Goal: Task Accomplishment & Management: Use online tool/utility

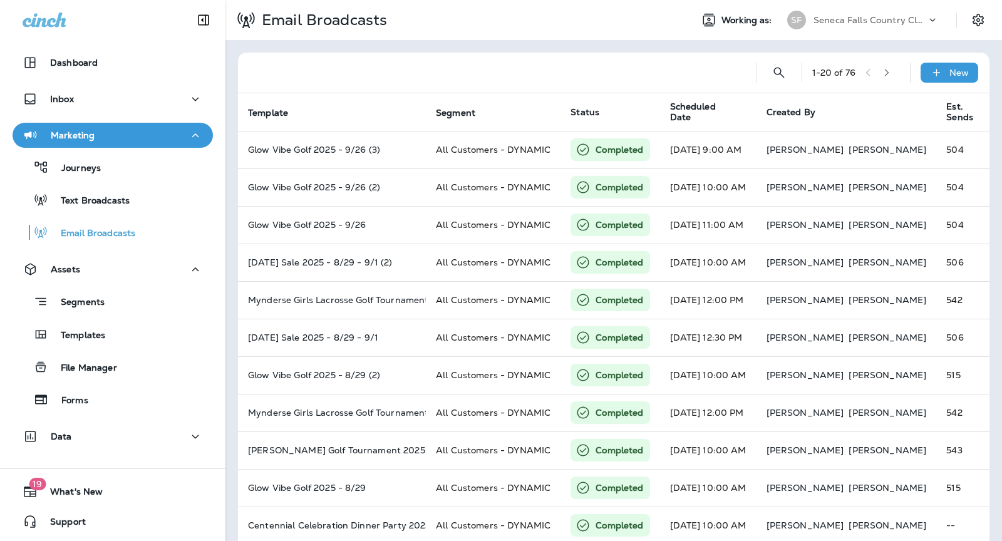
click at [902, 16] on p "Seneca Falls Country Club" at bounding box center [869, 20] width 113 height 10
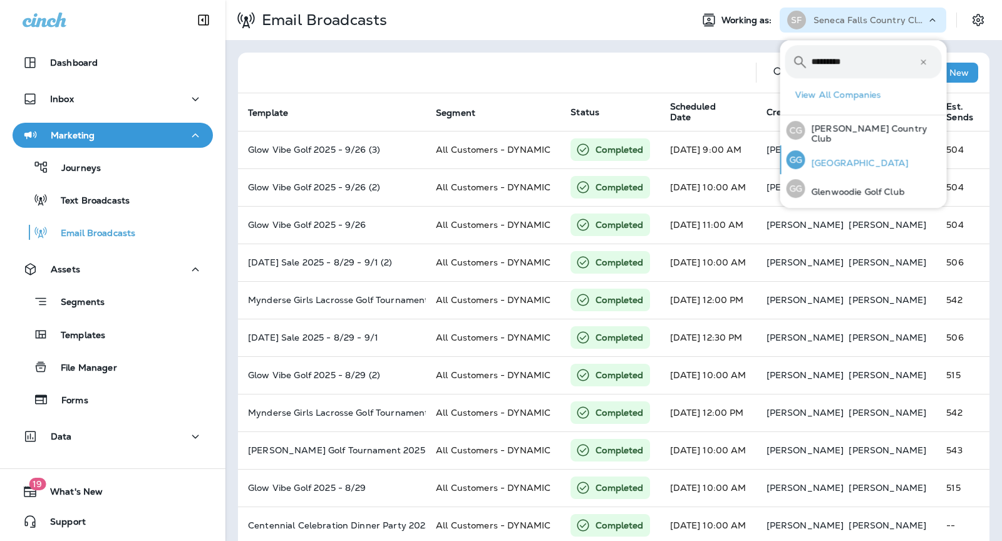
type input "*********"
click at [843, 167] on p "[GEOGRAPHIC_DATA]" at bounding box center [856, 163] width 103 height 10
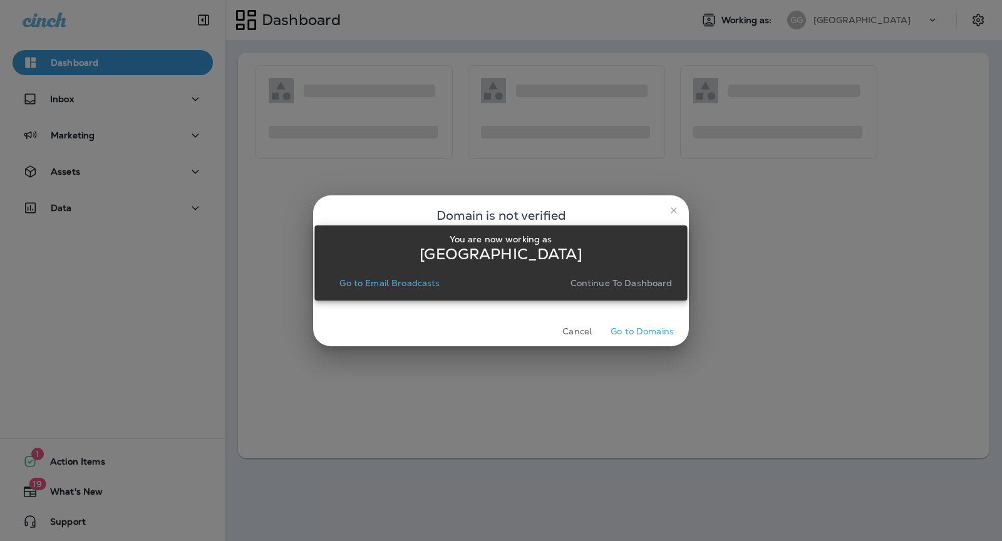
click at [610, 282] on p "Continue to Dashboard" at bounding box center [621, 283] width 102 height 10
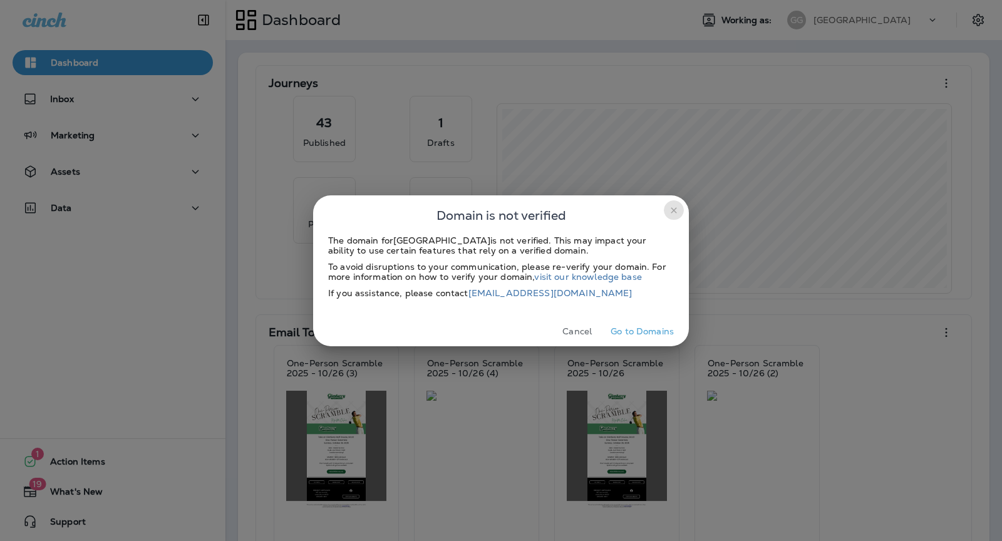
click at [674, 210] on icon "close" at bounding box center [674, 210] width 6 height 6
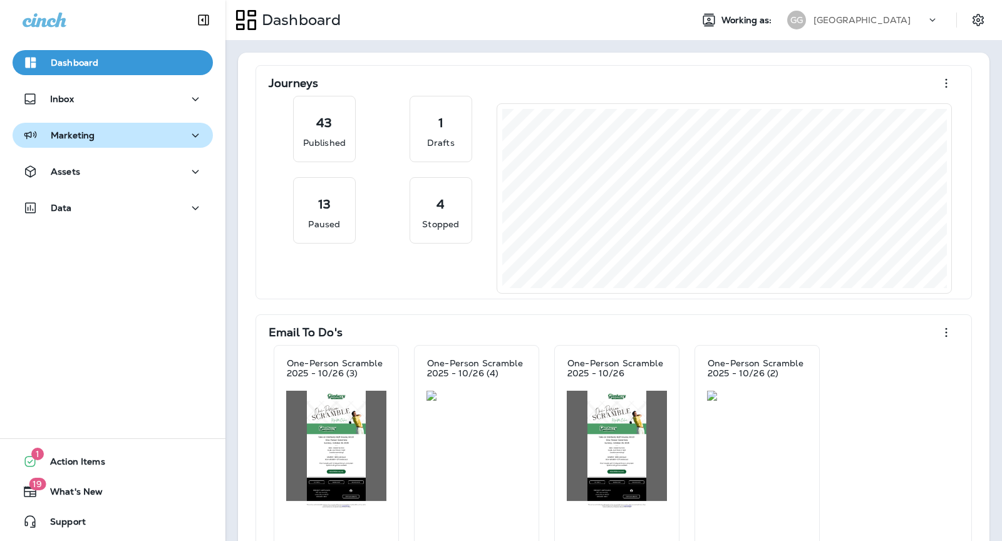
click at [100, 135] on div "Marketing" at bounding box center [113, 136] width 180 height 16
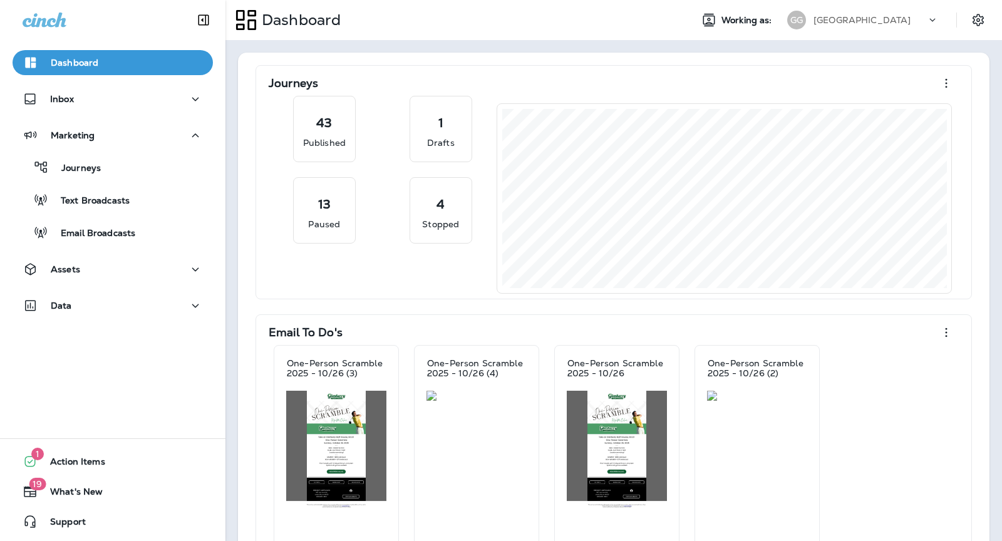
click at [103, 246] on div "Marketing Journeys Text Broadcasts Email Broadcasts" at bounding box center [112, 187] width 225 height 129
click at [111, 230] on p "Email Broadcasts" at bounding box center [91, 234] width 87 height 12
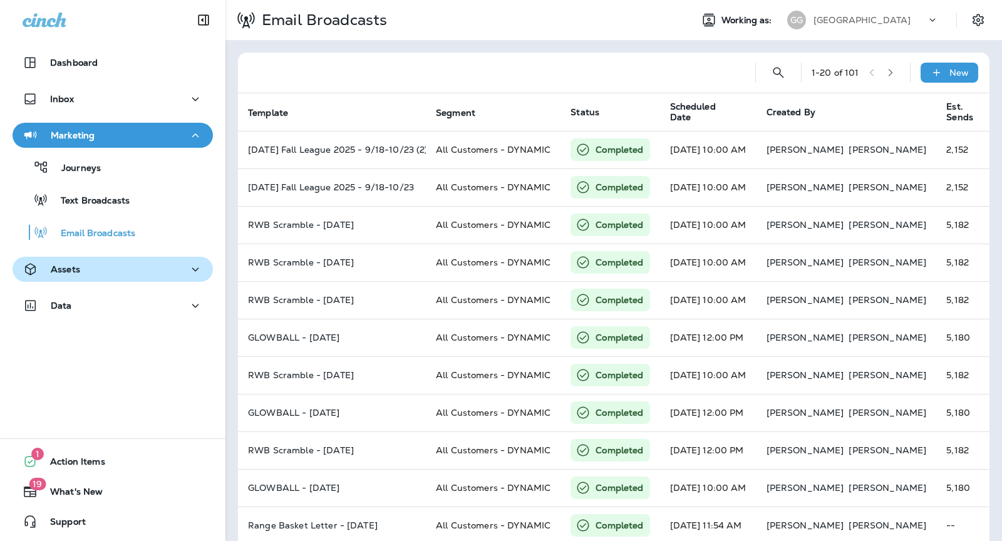
click at [118, 267] on div "Assets" at bounding box center [113, 270] width 180 height 16
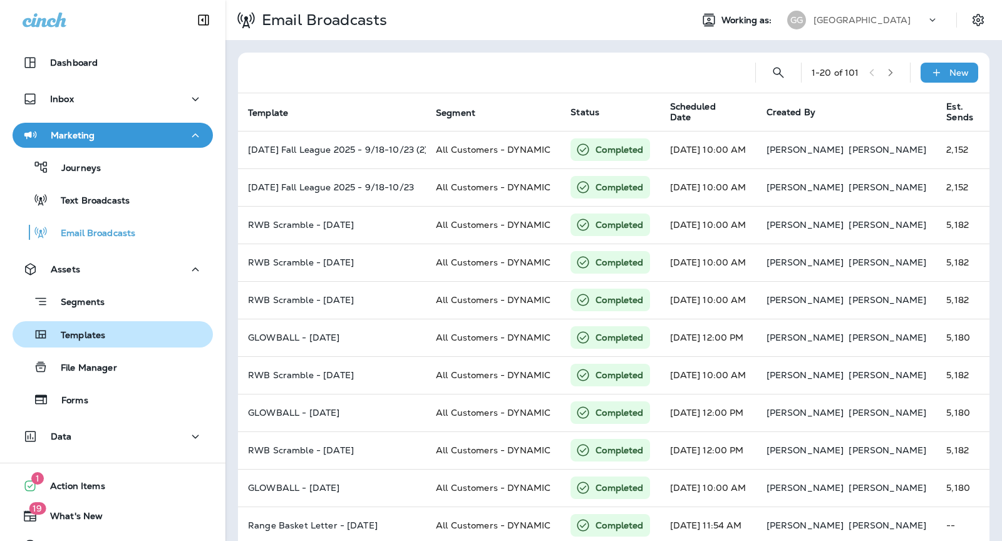
click at [121, 339] on div "Templates" at bounding box center [113, 334] width 190 height 19
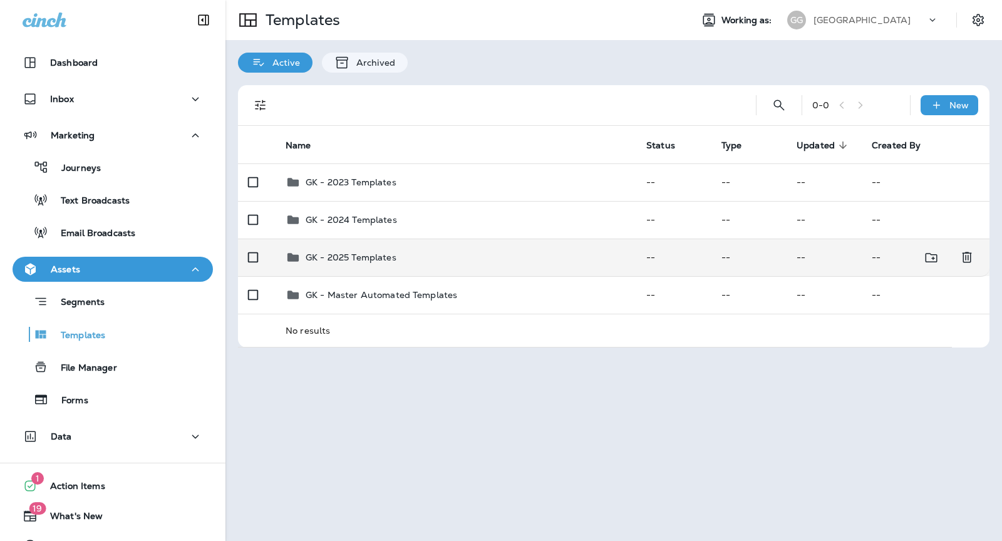
click at [449, 262] on div "GK - 2025 Templates" at bounding box center [456, 257] width 341 height 15
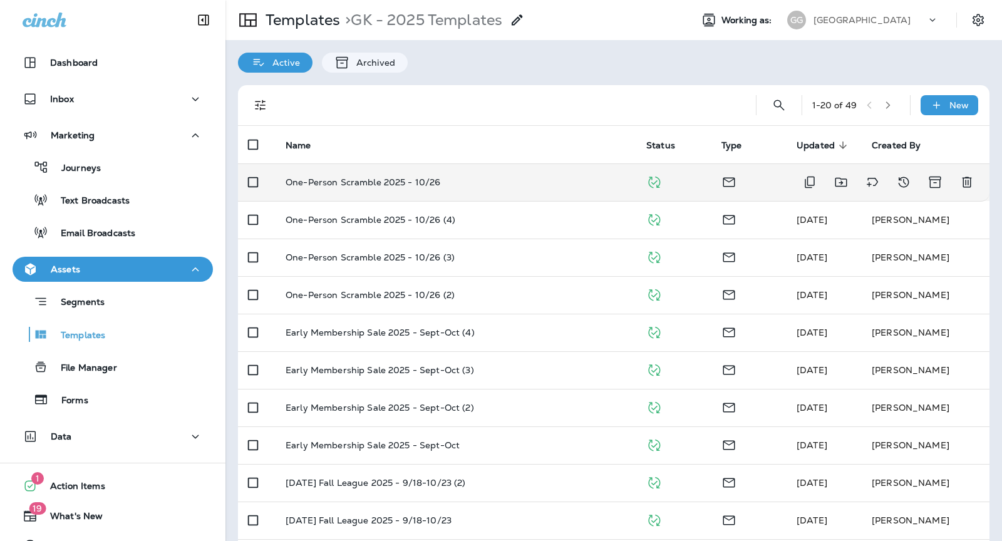
click at [483, 187] on td "One-Person Scramble 2025 - 10/26" at bounding box center [456, 182] width 361 height 38
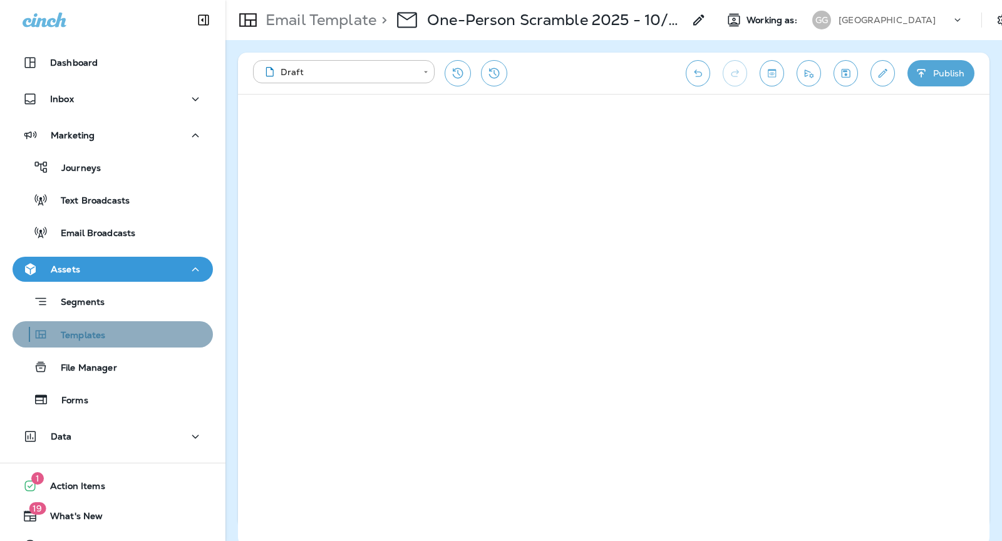
click at [112, 340] on div "Templates" at bounding box center [113, 334] width 190 height 19
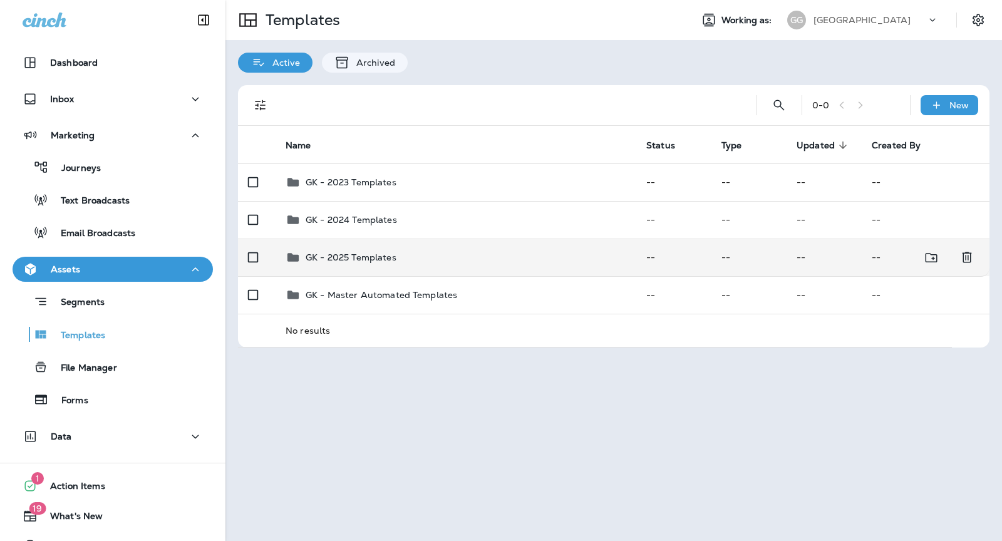
click at [423, 247] on td "GK - 2025 Templates" at bounding box center [456, 258] width 361 height 38
